Goal: Task Accomplishment & Management: Use online tool/utility

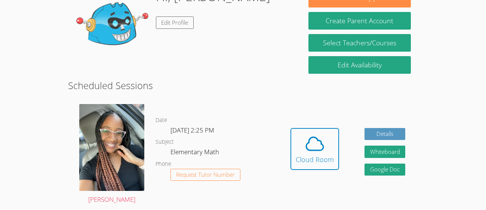
scroll to position [119, 0]
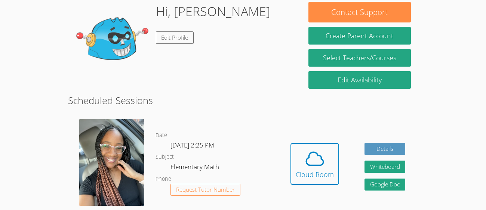
click at [215, 117] on div "Date [DATE] 2:25 PM Subject Elementary Math Phone Request Tutor Number" at bounding box center [216, 169] width 123 height 112
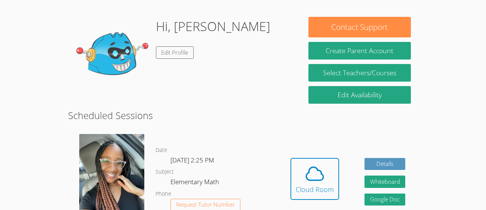
scroll to position [138, 0]
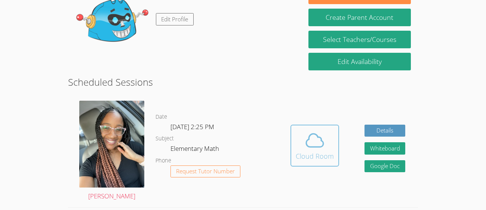
click at [296, 145] on span at bounding box center [315, 140] width 38 height 21
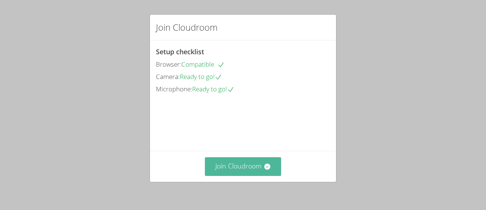
click at [258, 164] on button "Join Cloudroom" at bounding box center [243, 166] width 77 height 18
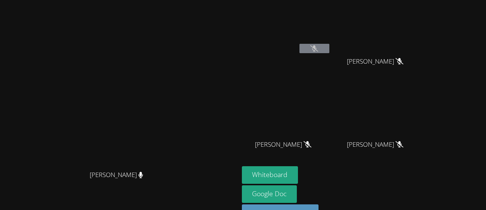
click at [318, 49] on icon at bounding box center [314, 48] width 8 height 6
click at [329, 52] on button at bounding box center [314, 48] width 30 height 9
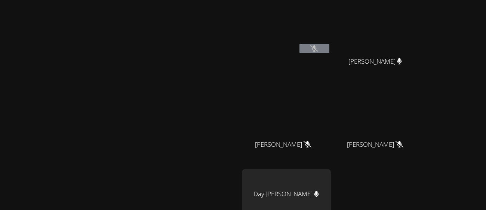
click at [175, 163] on video at bounding box center [119, 142] width 112 height 131
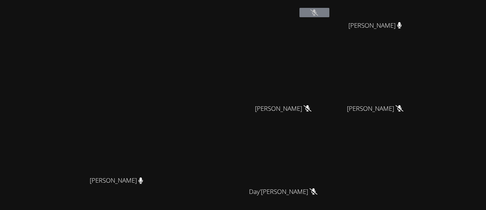
scroll to position [15, 0]
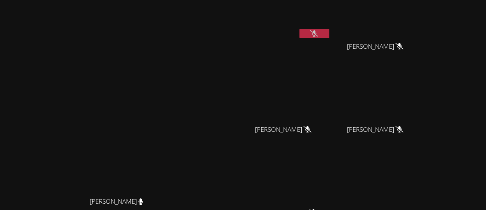
click at [318, 33] on icon at bounding box center [314, 33] width 8 height 6
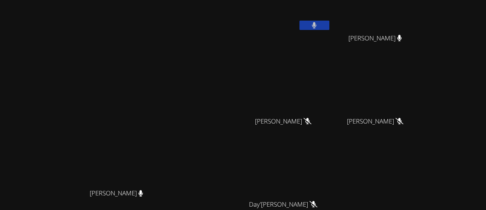
scroll to position [0, 0]
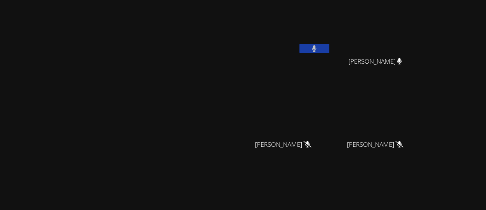
click at [316, 50] on icon at bounding box center [314, 48] width 4 height 6
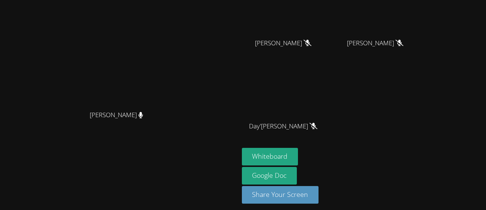
scroll to position [105, 0]
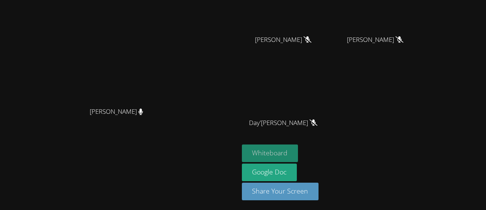
click at [298, 152] on button "Whiteboard" at bounding box center [270, 153] width 56 height 18
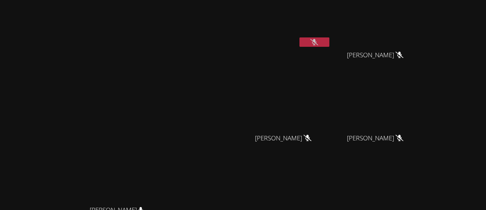
scroll to position [0, 0]
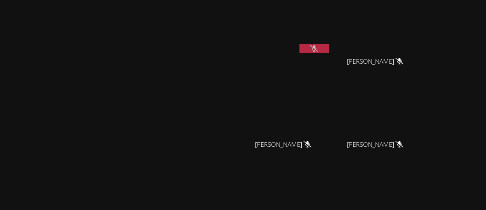
click at [175, 87] on video at bounding box center [119, 142] width 112 height 131
click at [329, 48] on button at bounding box center [314, 48] width 30 height 9
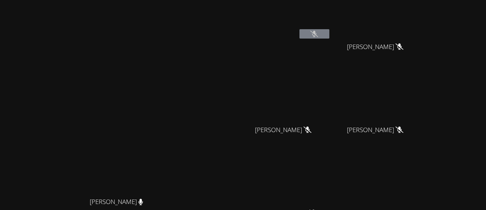
click at [175, 146] on video at bounding box center [119, 127] width 112 height 131
click at [175, 116] on video at bounding box center [119, 127] width 112 height 131
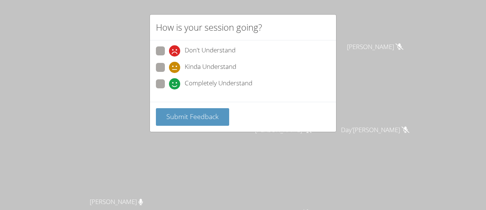
scroll to position [37, 0]
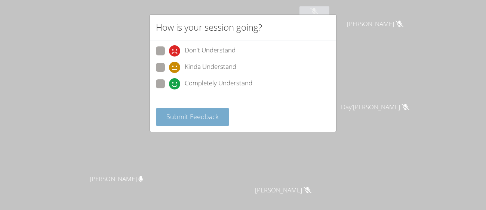
click at [206, 124] on button "Submit Feedback" at bounding box center [192, 117] width 73 height 18
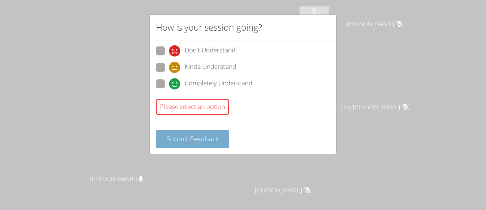
click at [217, 138] on span "Submit Feedback" at bounding box center [192, 138] width 52 height 9
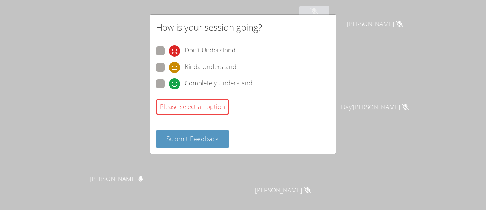
click at [169, 89] on span at bounding box center [169, 89] width 0 height 0
click at [169, 79] on input "Completely Understand" at bounding box center [172, 82] width 6 height 6
radio input "true"
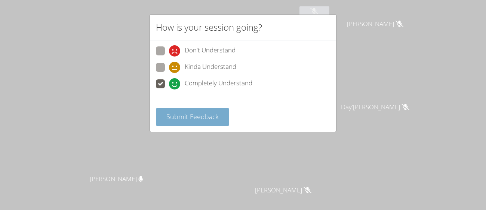
click at [176, 118] on span "Submit Feedback" at bounding box center [192, 116] width 52 height 9
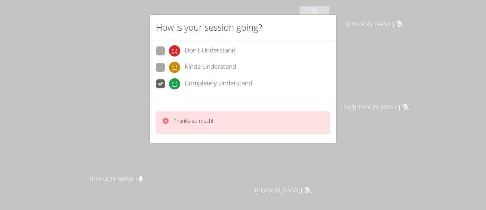
click at [263, 151] on div "How is your session going? Don't Understand Kinda Understand Completely Underst…" at bounding box center [243, 105] width 486 height 210
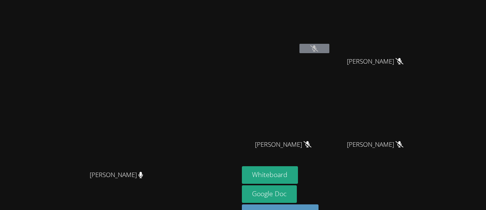
scroll to position [0, 0]
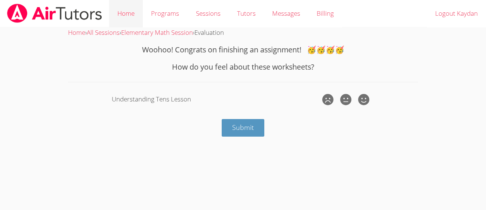
click at [126, 9] on link "Home" at bounding box center [126, 13] width 34 height 27
